Goal: Obtain resource: Download file/media

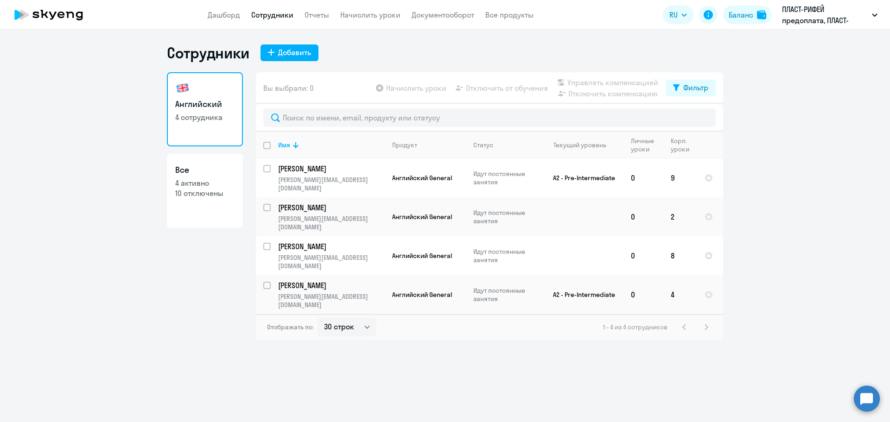
select select "30"
drag, startPoint x: 425, startPoint y: 17, endPoint x: 432, endPoint y: 21, distance: 8.4
click at [425, 17] on link "Документооборот" at bounding box center [443, 14] width 63 height 9
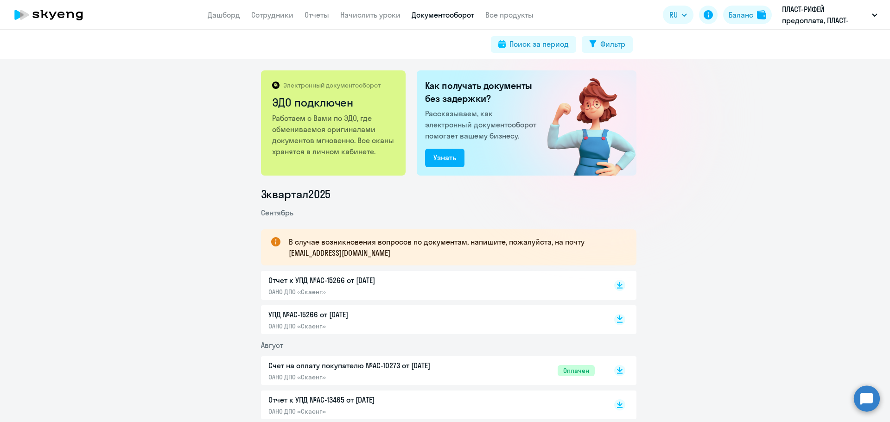
click at [618, 322] on icon at bounding box center [620, 322] width 6 height 1
click at [617, 285] on icon at bounding box center [620, 283] width 6 height 5
click at [865, 398] on circle at bounding box center [867, 399] width 26 height 26
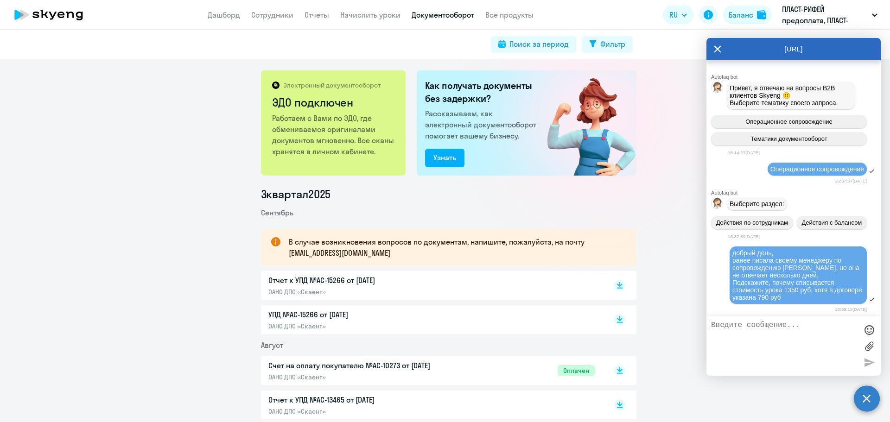
scroll to position [1256, 0]
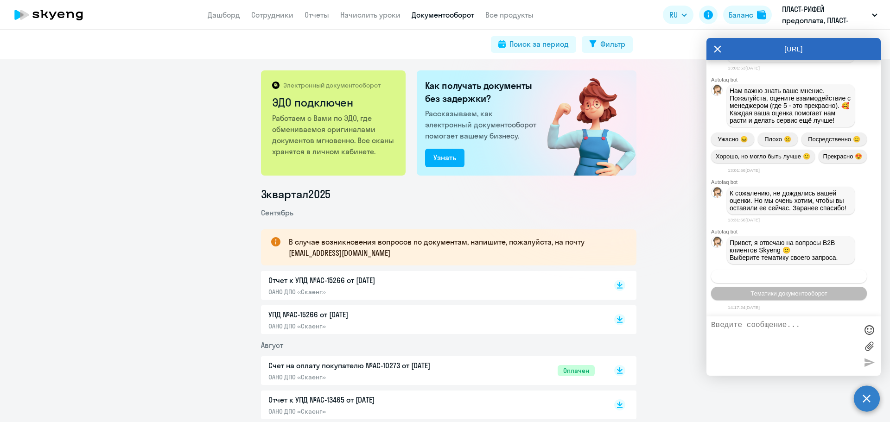
click at [754, 278] on span "Операционное сопровождение" at bounding box center [789, 276] width 87 height 7
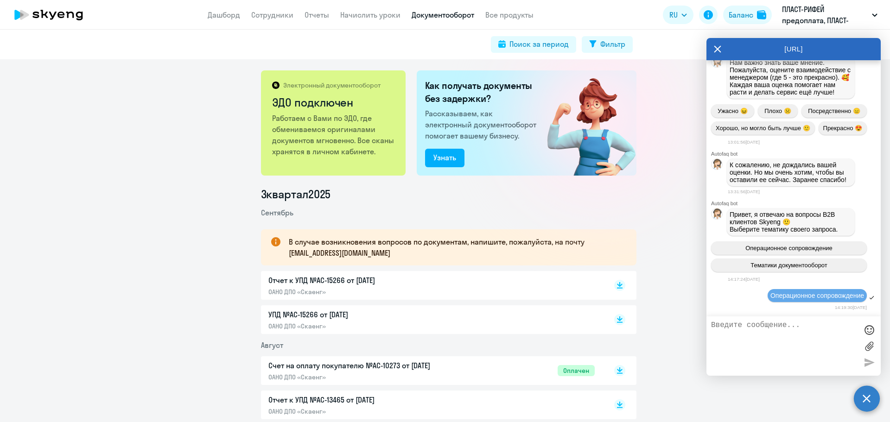
click at [742, 333] on textarea at bounding box center [784, 346] width 147 height 50
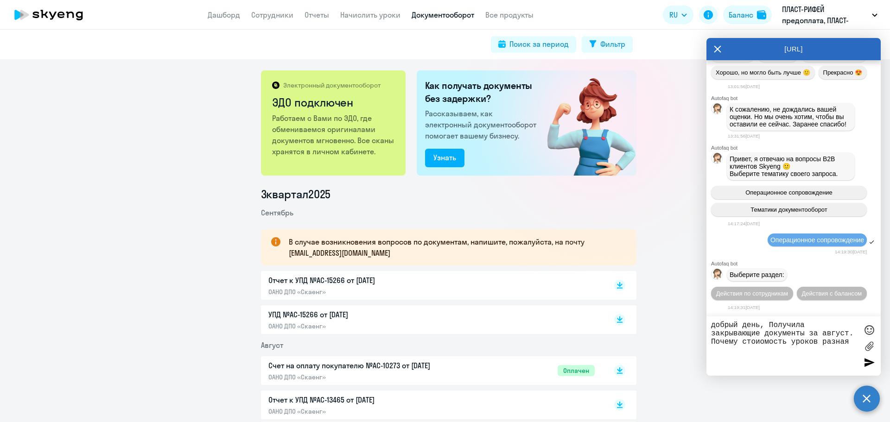
type textarea "добрый день, Получила закрывающие документы за август. Почему стоиомость уроков…"
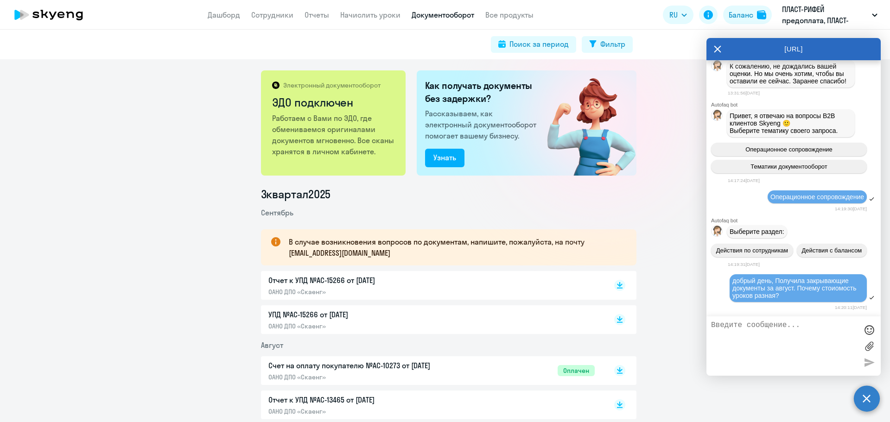
click at [868, 347] on label at bounding box center [869, 346] width 14 height 14
click at [0, 0] on input "file" at bounding box center [0, 0] width 0 height 0
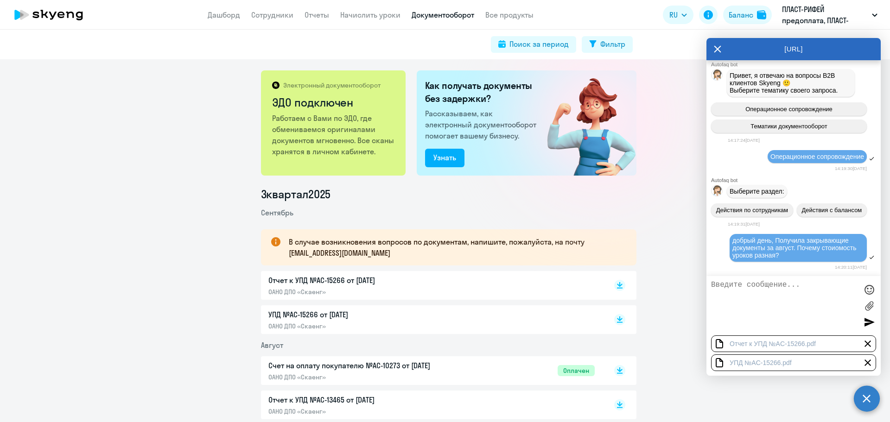
click at [866, 325] on div at bounding box center [869, 322] width 14 height 14
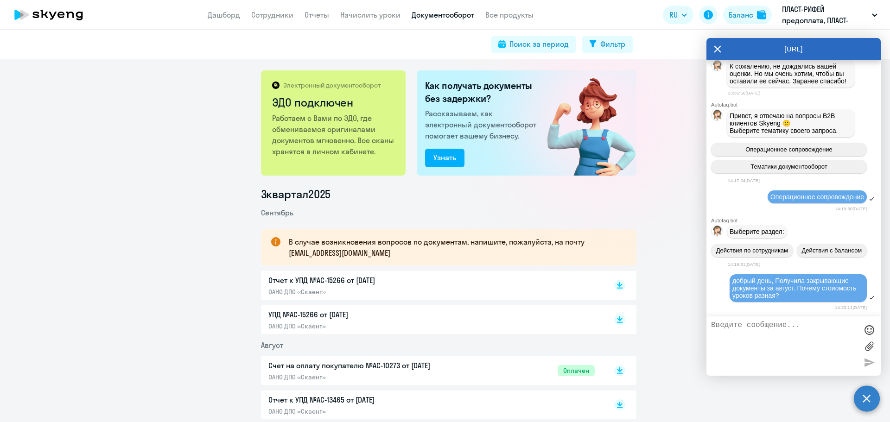
scroll to position [1446, 0]
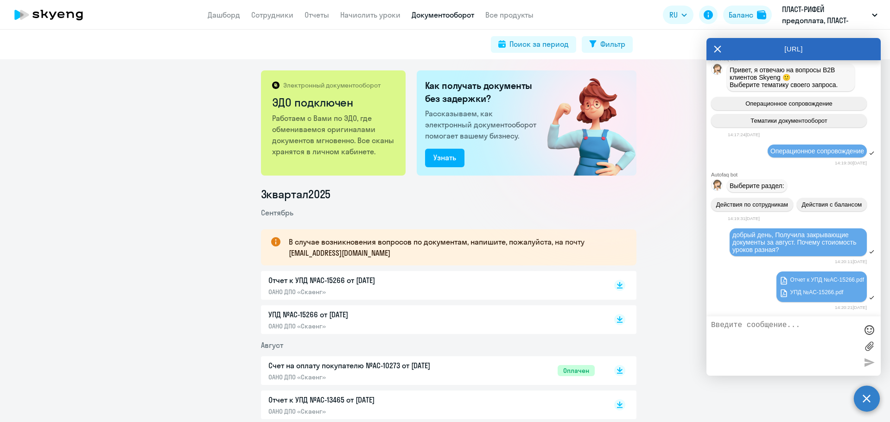
click at [322, 321] on div "УПД №AC-15266 от [DATE] ОАНО ДПО «Скаенг»" at bounding box center [365, 319] width 195 height 21
drag, startPoint x: 367, startPoint y: 254, endPoint x: 284, endPoint y: 250, distance: 83.6
click at [284, 250] on div "В случае возникновения вопросов по документам, напишите, пожалуйста, на почту […" at bounding box center [449, 248] width 376 height 36
copy p "[EMAIL_ADDRESS][DOMAIN_NAME]"
click at [801, 17] on p "ПЛАСТ-РИФЕЙ предоплата, ПЛАСТ-РИФЕЙ, ООО" at bounding box center [825, 15] width 86 height 22
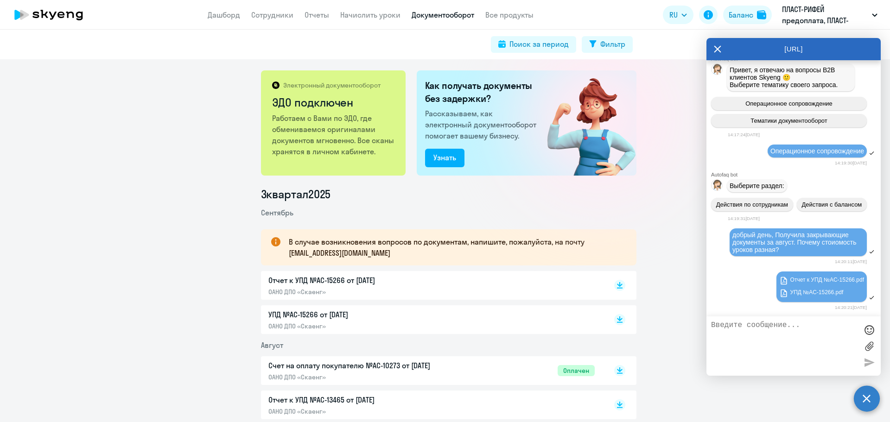
click at [714, 55] on icon at bounding box center [717, 49] width 7 height 22
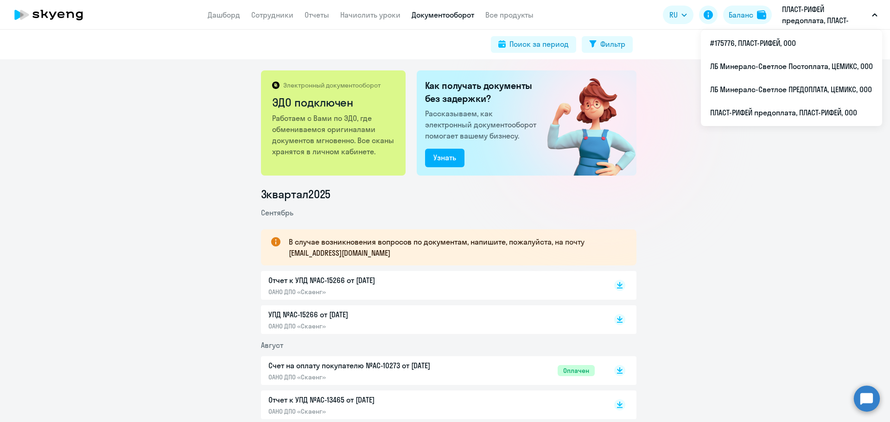
click at [797, 22] on p "ПЛАСТ-РИФЕЙ предоплата, ПЛАСТ-РИФЕЙ, ООО" at bounding box center [825, 15] width 86 height 22
click at [795, 18] on p "ПЛАСТ-РИФЕЙ предоплата, ПЛАСТ-РИФЕЙ, ООО" at bounding box center [825, 15] width 86 height 22
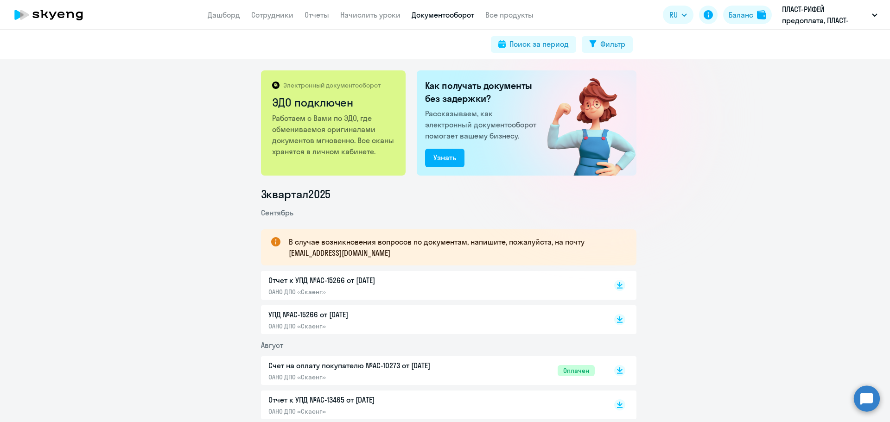
click at [795, 18] on p "ПЛАСТ-РИФЕЙ предоплата, ПЛАСТ-РИФЕЙ, ООО" at bounding box center [825, 15] width 86 height 22
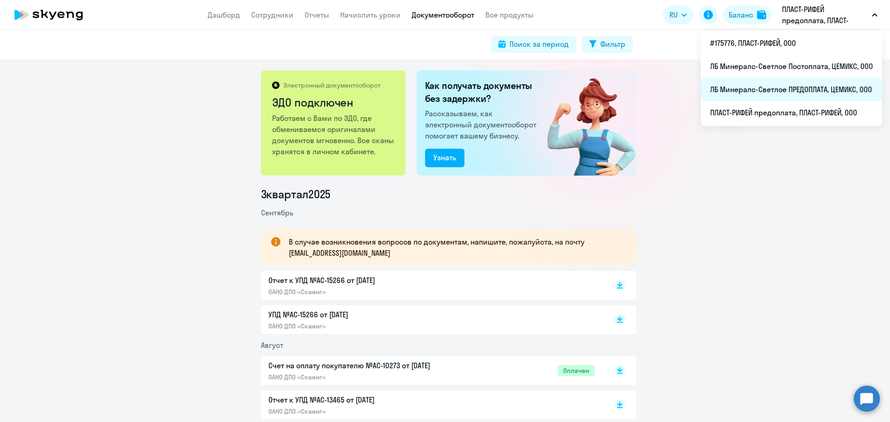
click at [779, 99] on li "ЛБ Минералс-Светлое ПРЕДОПЛАТА, ЦЕМИКС, ООО" at bounding box center [791, 89] width 181 height 23
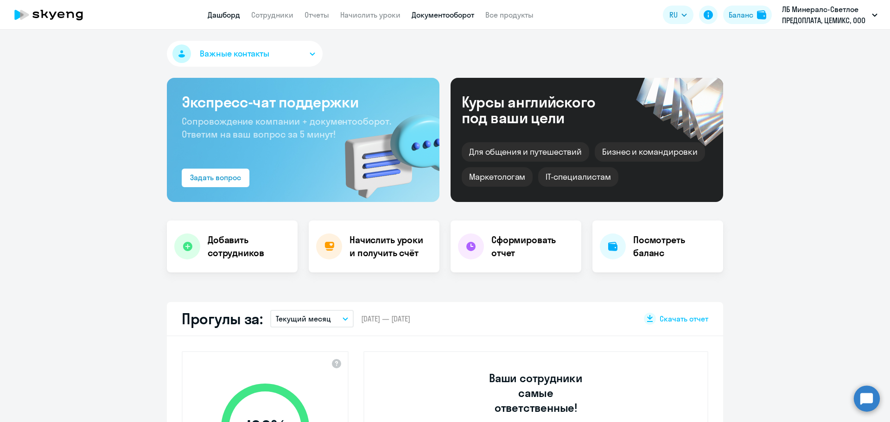
click at [444, 14] on link "Документооборот" at bounding box center [443, 14] width 63 height 9
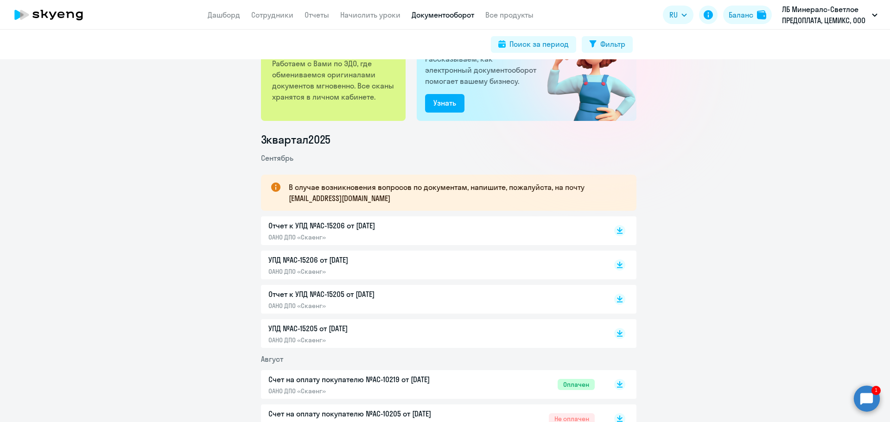
scroll to position [93, 0]
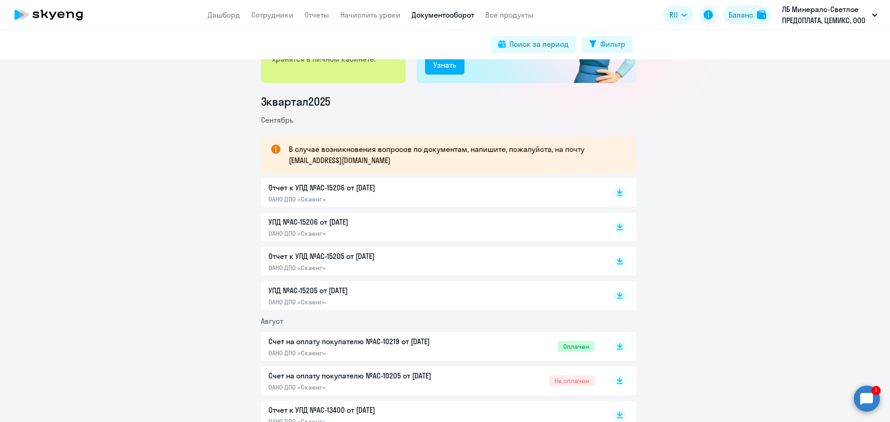
click at [312, 187] on p "Отчет к УПД №AC-15206 от [DATE]" at bounding box center [365, 187] width 195 height 11
click at [614, 194] on rect at bounding box center [619, 192] width 11 height 11
click at [618, 227] on rect at bounding box center [619, 227] width 11 height 11
click at [335, 257] on p "Отчет к УПД №AC-15205 от [DATE]" at bounding box center [365, 256] width 195 height 11
click at [320, 290] on p "УПД №AC-15205 от [DATE]" at bounding box center [365, 290] width 195 height 11
